Goal: Task Accomplishment & Management: Manage account settings

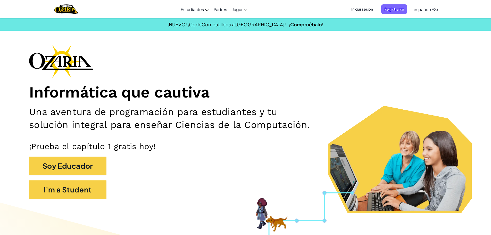
click at [369, 6] on span "Iniciar sesión" at bounding box center [362, 9] width 28 height 10
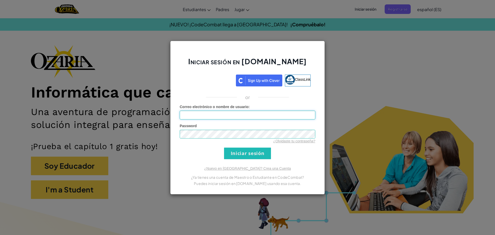
click at [231, 111] on input "Correo electrónico o nombre de usuario :" at bounding box center [248, 115] width 136 height 9
type input "[PERSON_NAME][EMAIL_ADDRESS][DOMAIN_NAME]"
click at [224, 148] on input "Iniciar sesión" at bounding box center [247, 154] width 47 height 12
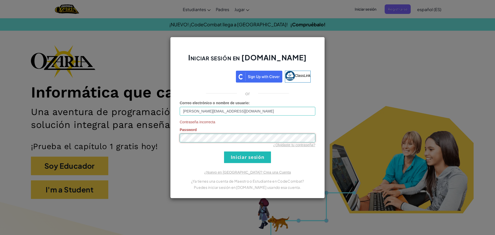
click at [224, 151] on input "Iniciar sesión" at bounding box center [247, 157] width 47 height 12
